Goal: Book appointment/travel/reservation

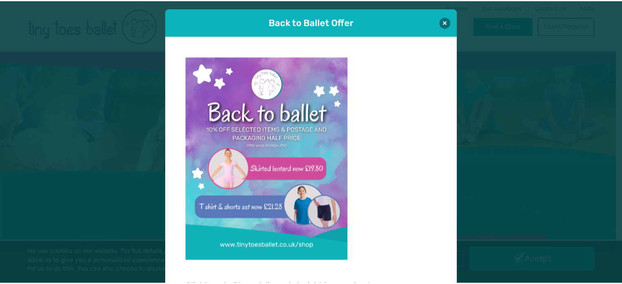
scroll to position [8, 0]
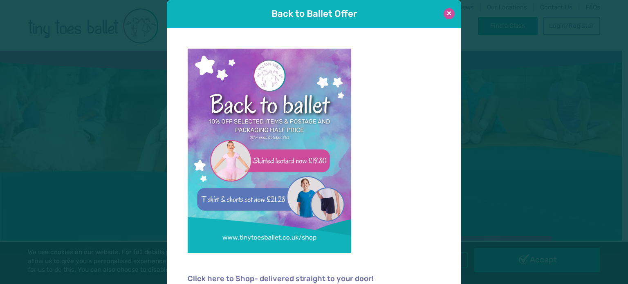
click at [447, 9] on button at bounding box center [448, 13] width 11 height 11
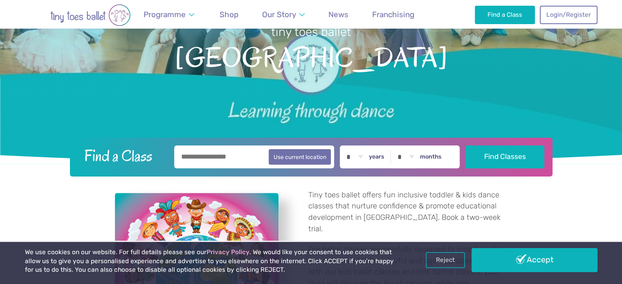
scroll to position [214, 0]
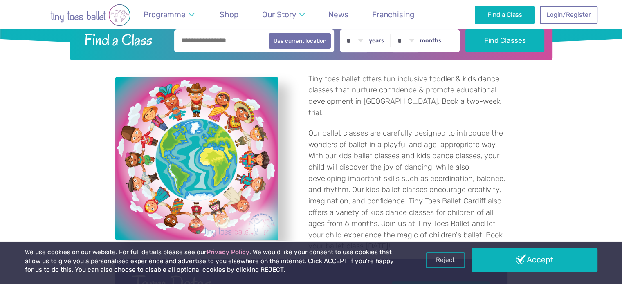
click at [243, 41] on input "text" at bounding box center [254, 40] width 160 height 23
click at [311, 38] on button "Use current location" at bounding box center [300, 41] width 63 height 16
type input "**********"
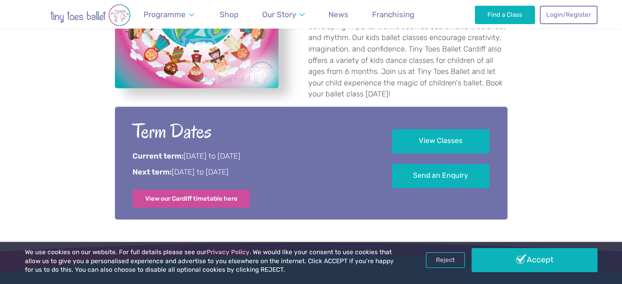
scroll to position [370, 0]
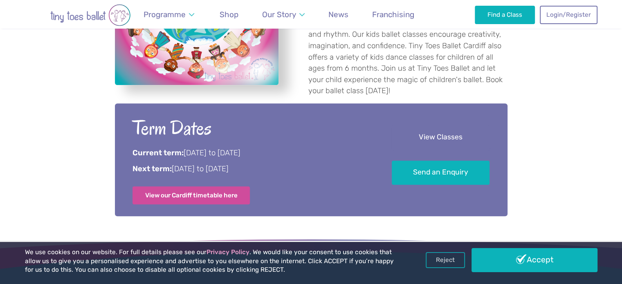
click at [437, 129] on link "View Classes" at bounding box center [441, 137] width 98 height 24
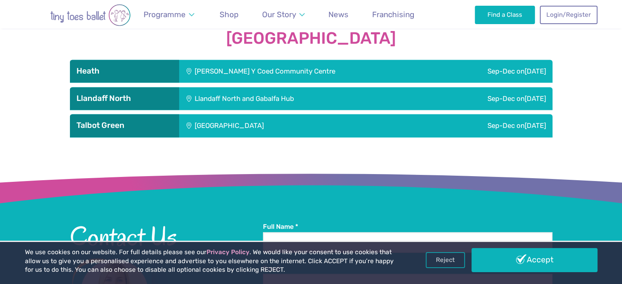
click at [205, 90] on div "Llandaff North and Gabalfa Hub" at bounding box center [296, 98] width 235 height 23
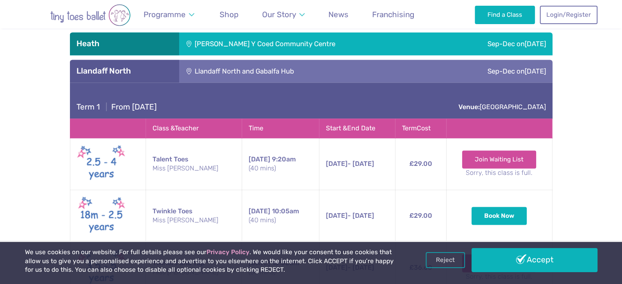
scroll to position [1151, 0]
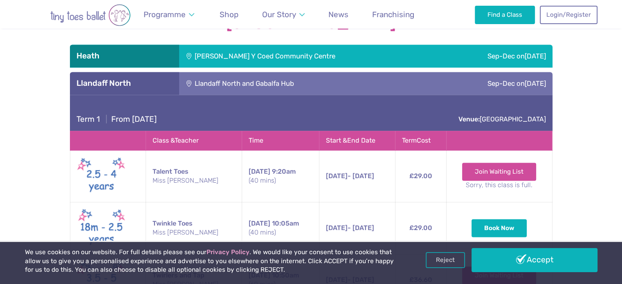
click at [535, 52] on span "[DATE]" at bounding box center [534, 56] width 21 height 8
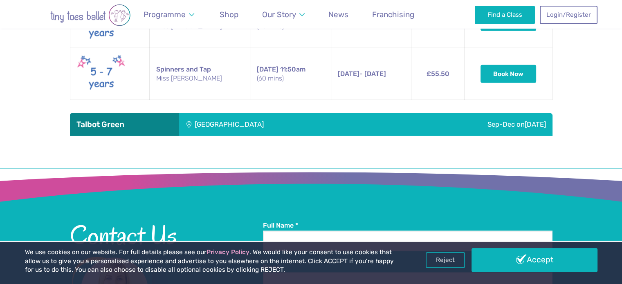
scroll to position [1896, 0]
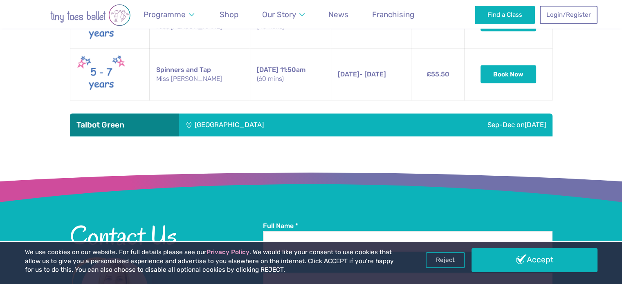
click at [526, 121] on span "[DATE]" at bounding box center [534, 125] width 21 height 8
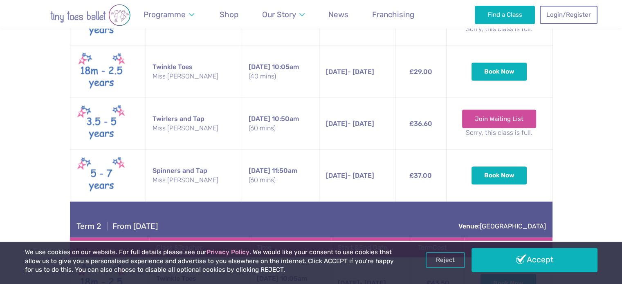
scroll to position [1598, 0]
